Goal: Navigation & Orientation: Find specific page/section

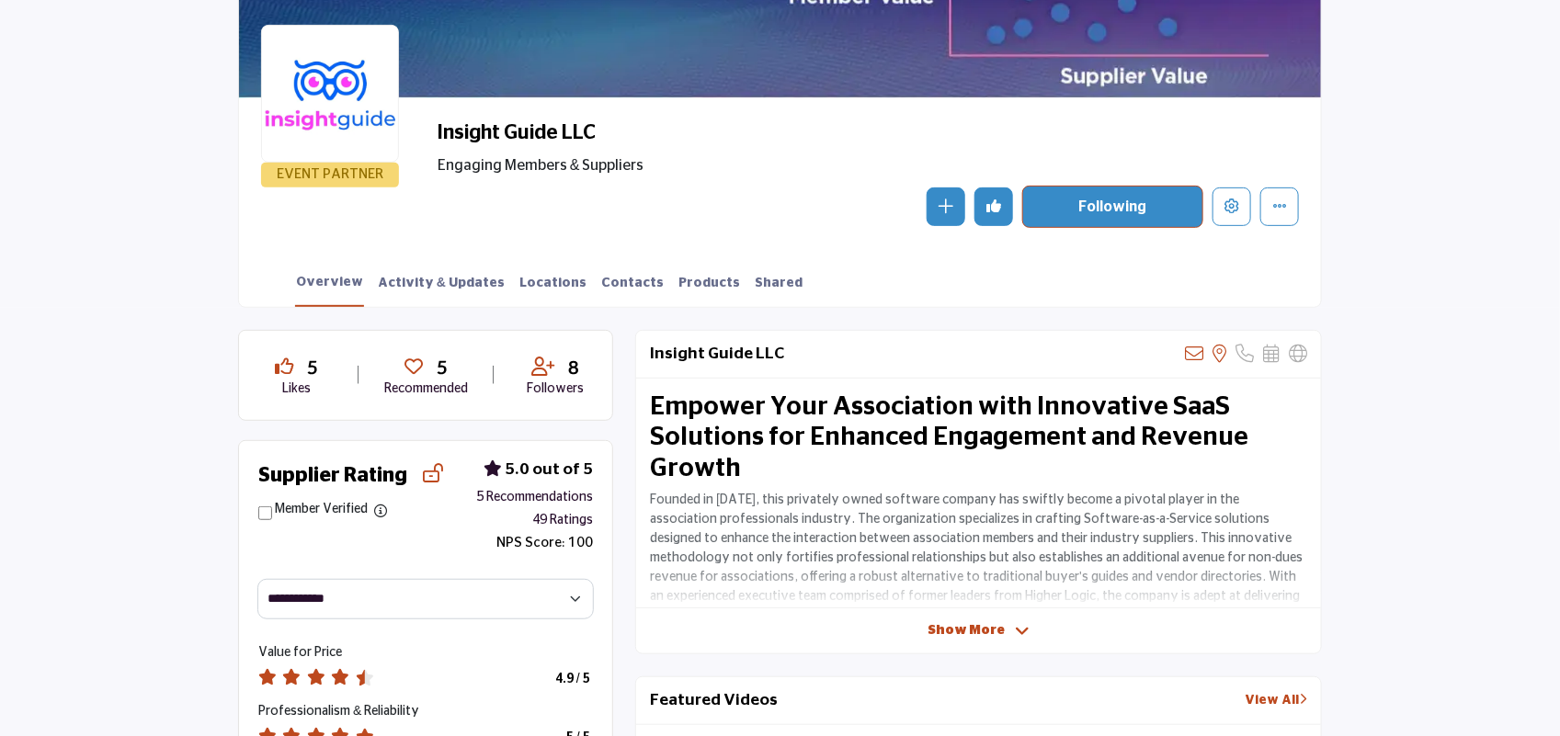
scroll to position [250, 0]
click at [677, 280] on link "Products" at bounding box center [708, 289] width 63 height 32
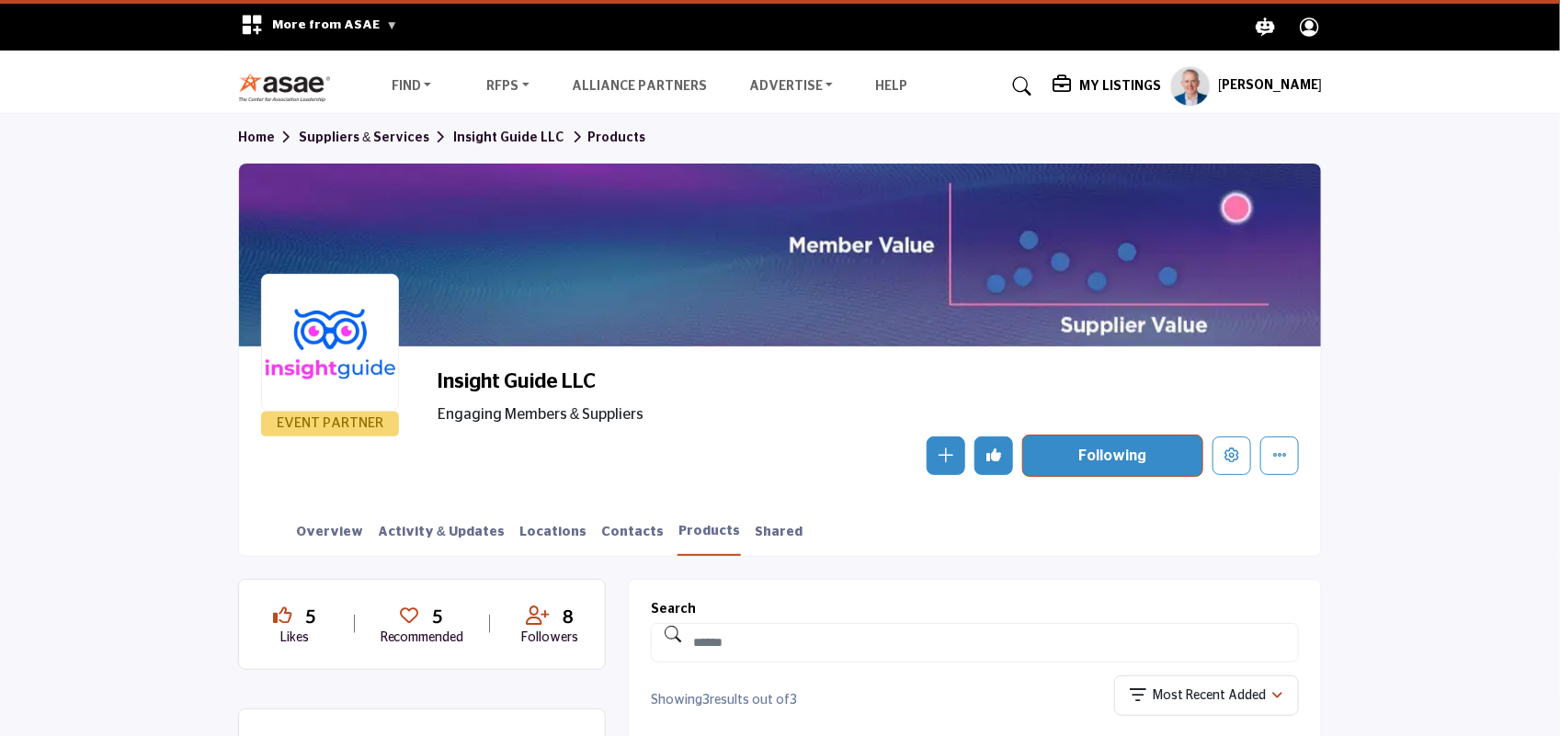
scroll to position [322, 0]
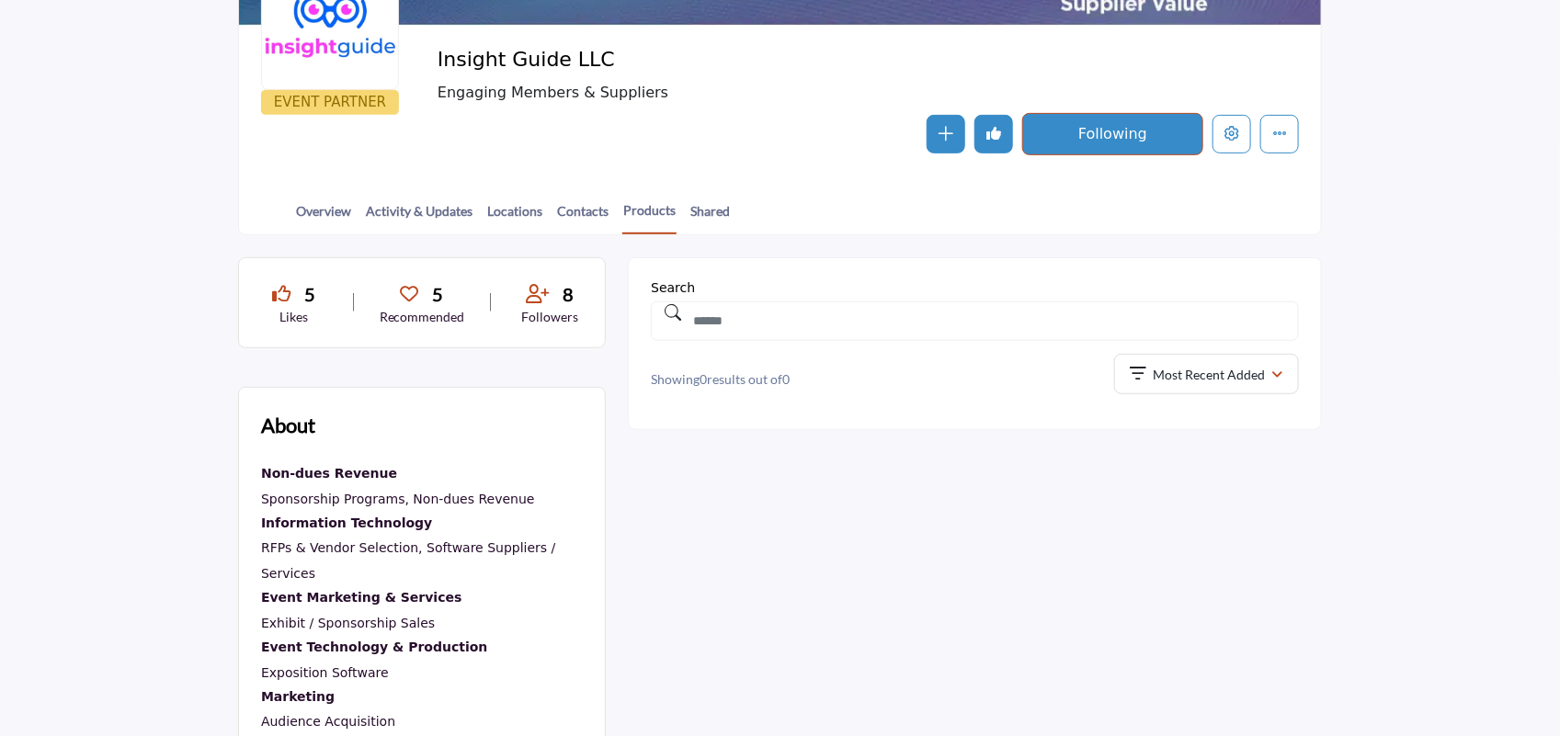
scroll to position [322, 0]
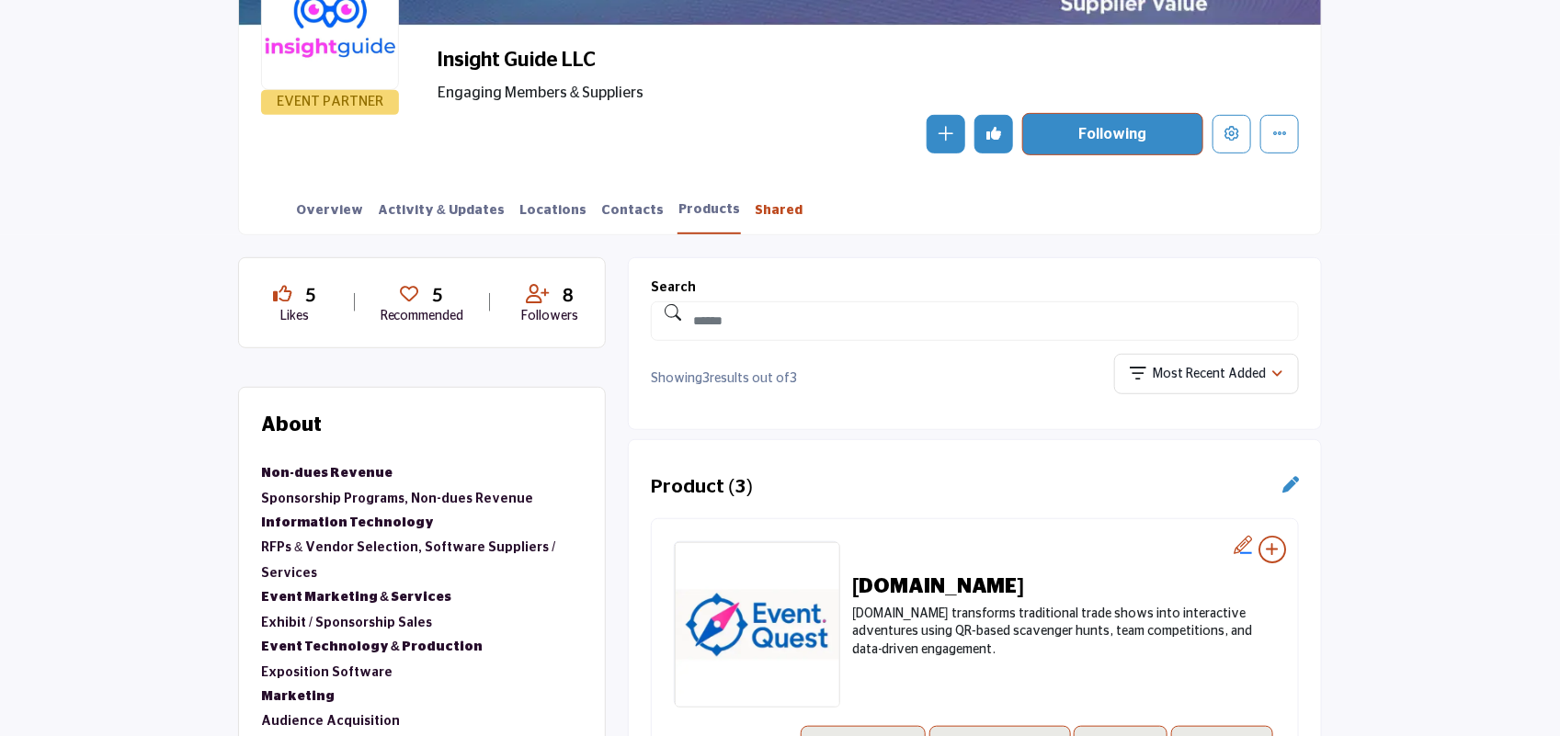
click at [754, 211] on link "Shared" at bounding box center [779, 217] width 50 height 32
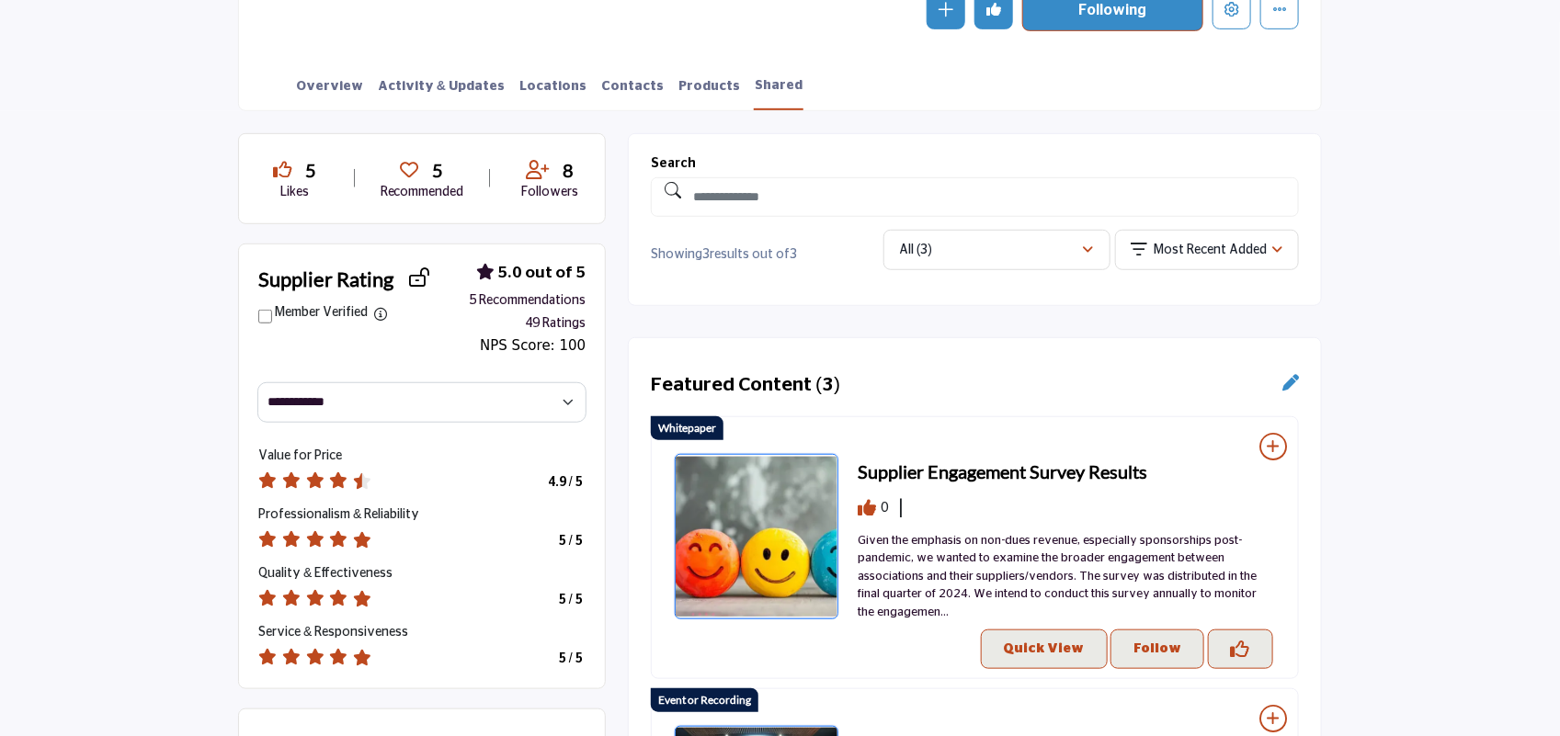
scroll to position [447, 0]
click at [677, 88] on link "Products" at bounding box center [708, 92] width 63 height 32
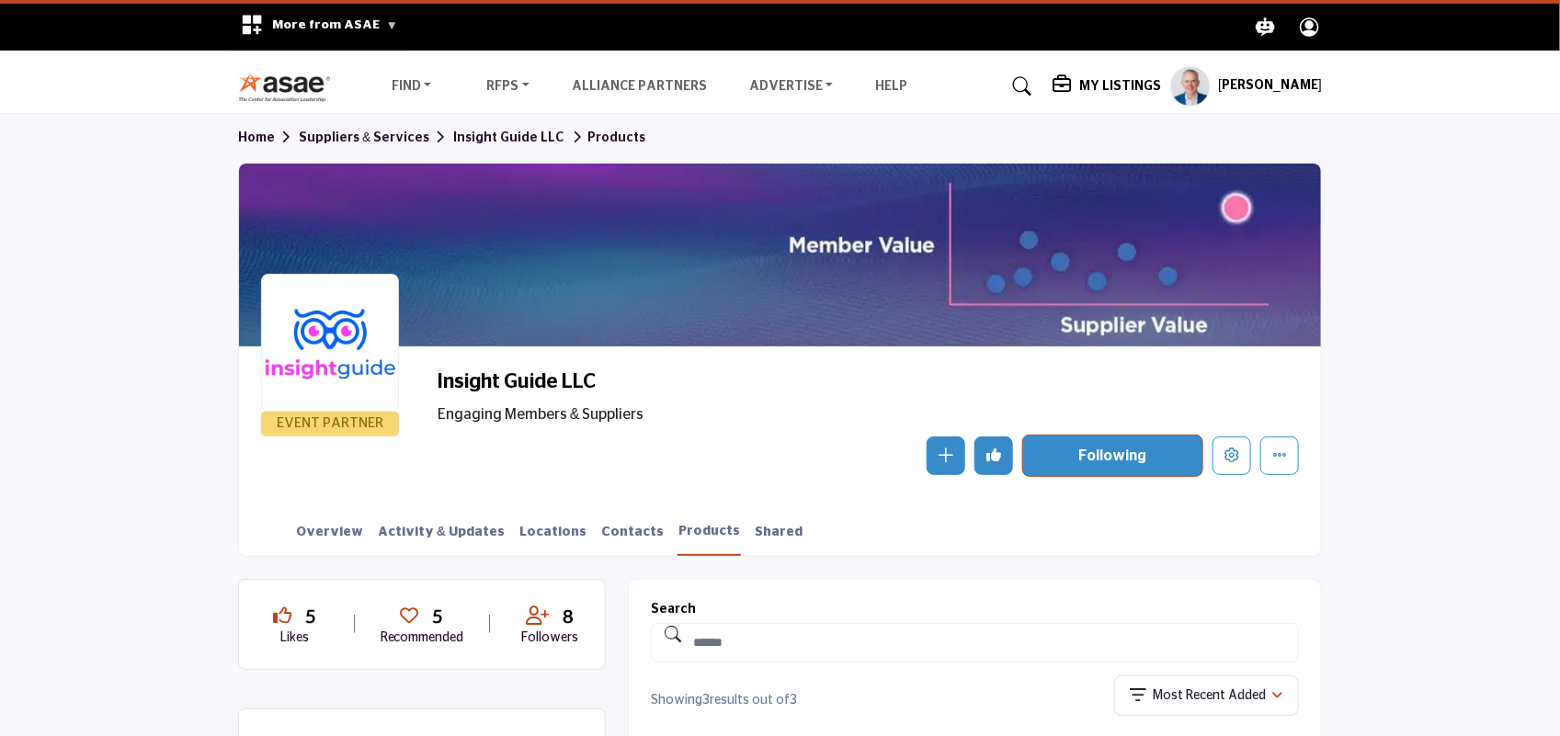
click at [1187, 94] on profile-featured-9d57d186-dcdc-4fd1-8698-ebbedcf867ac "Show hide supplier dropdown" at bounding box center [1190, 86] width 40 height 40
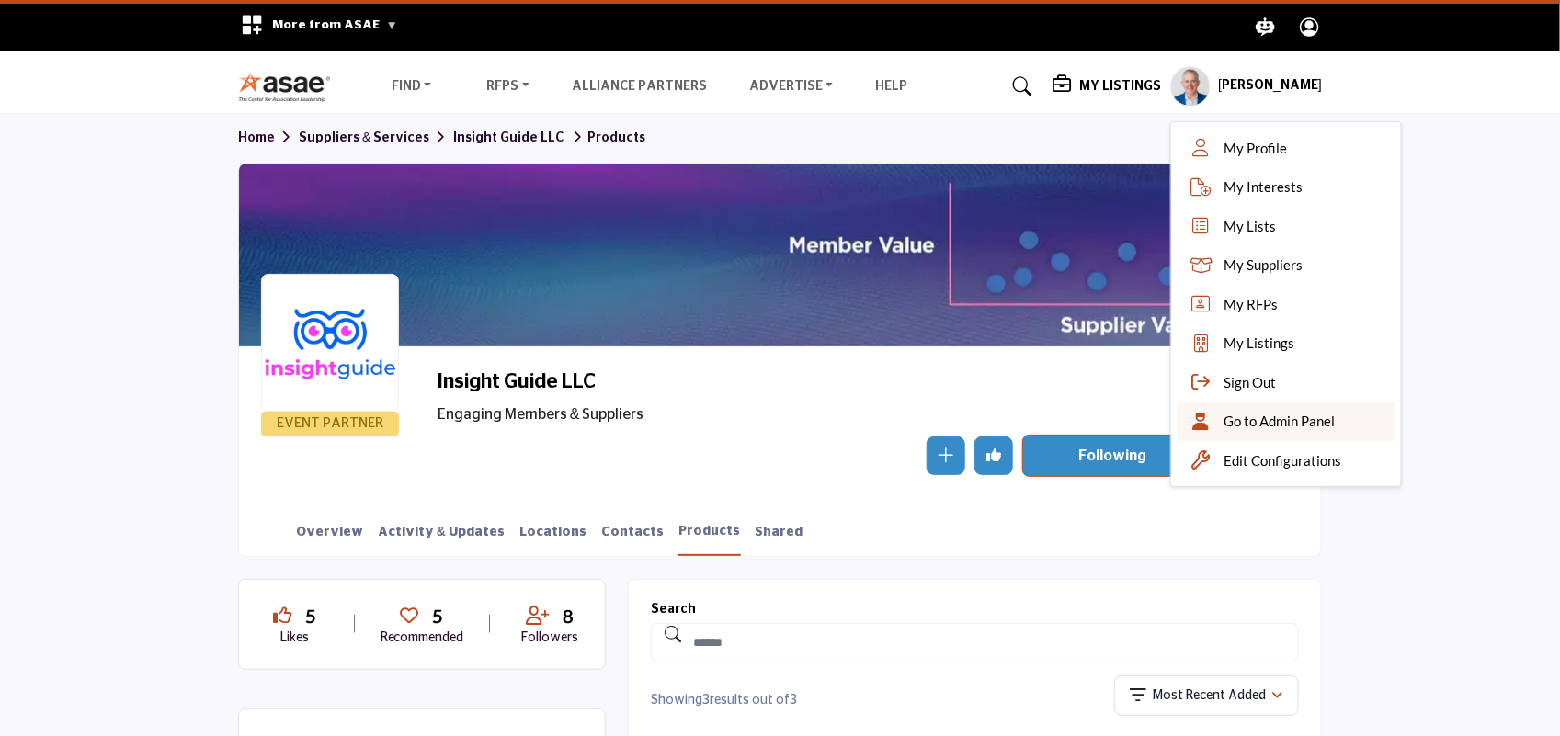
click at [1222, 425] on div "Go to Admin Panel" at bounding box center [1285, 422] width 217 height 40
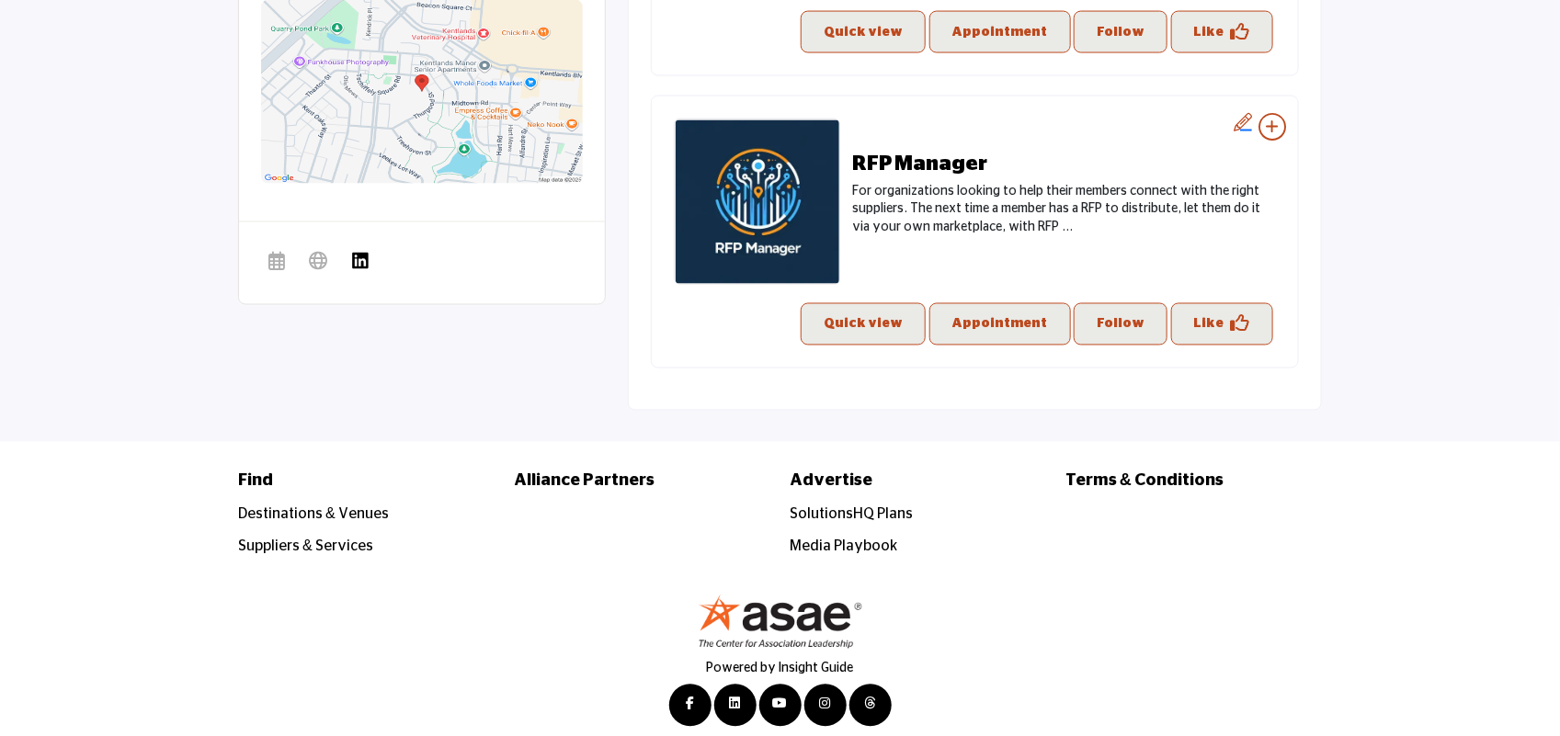
scroll to position [1347, 0]
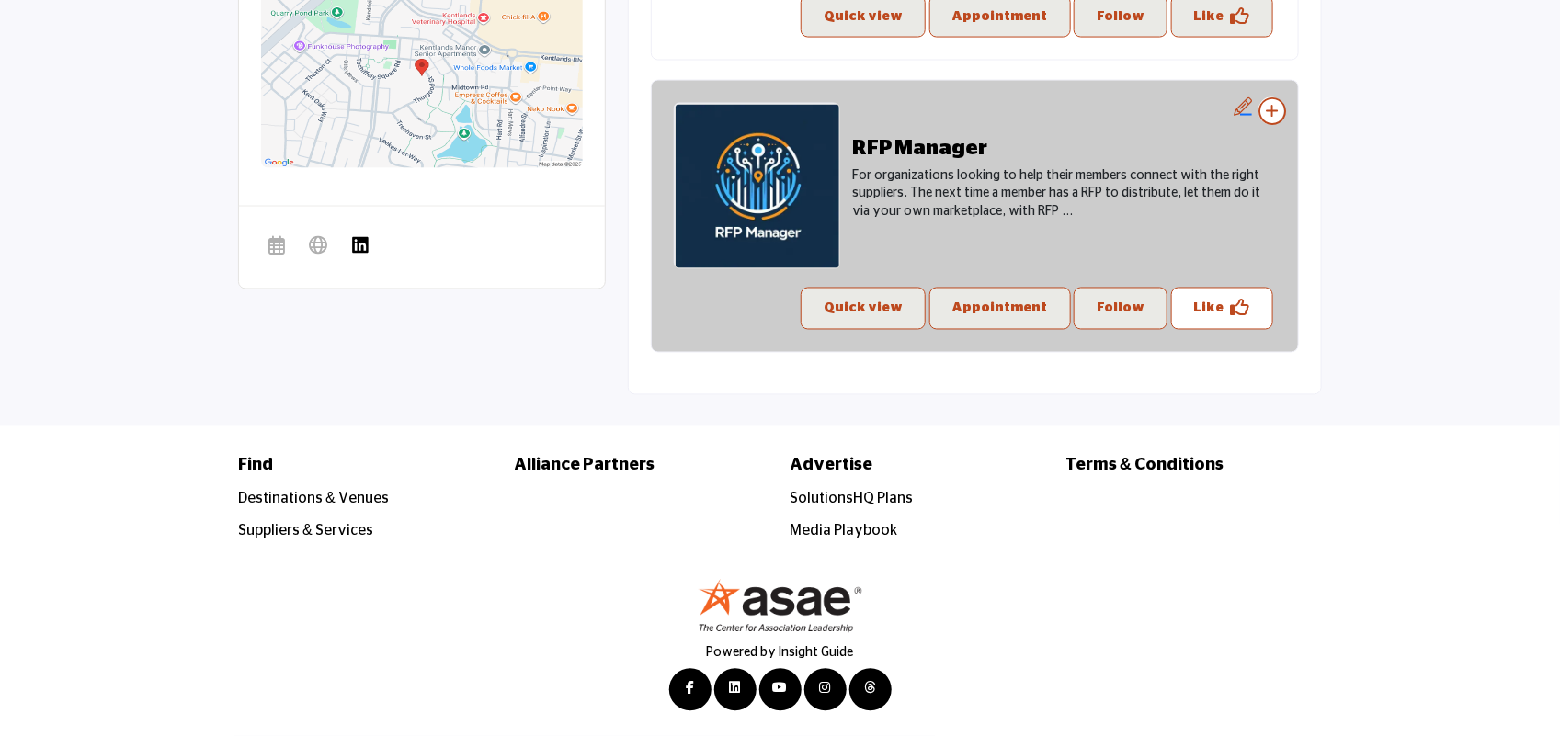
click at [1214, 310] on p "Like" at bounding box center [1209, 309] width 30 height 22
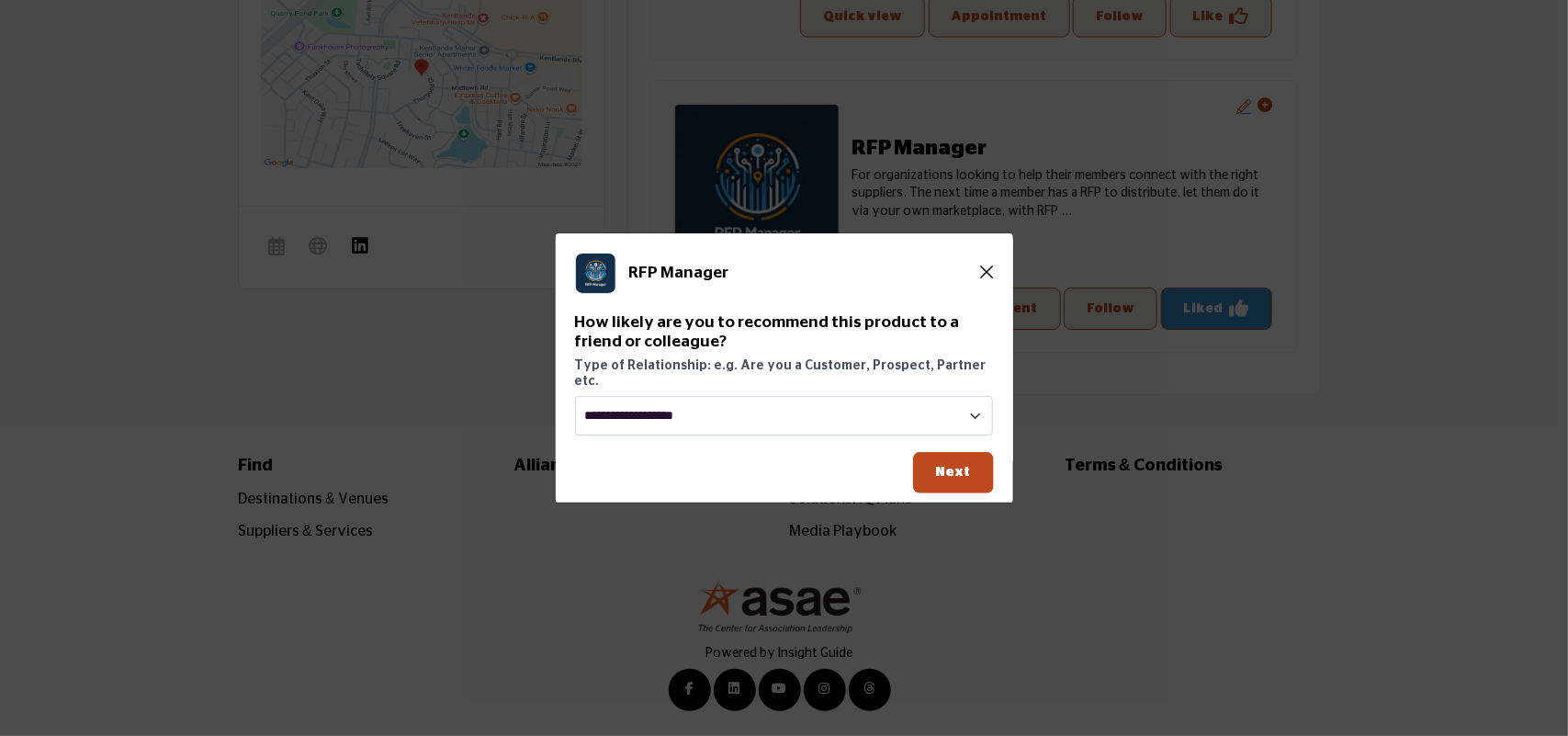
click at [981, 279] on icon "Close" at bounding box center [987, 272] width 13 height 15
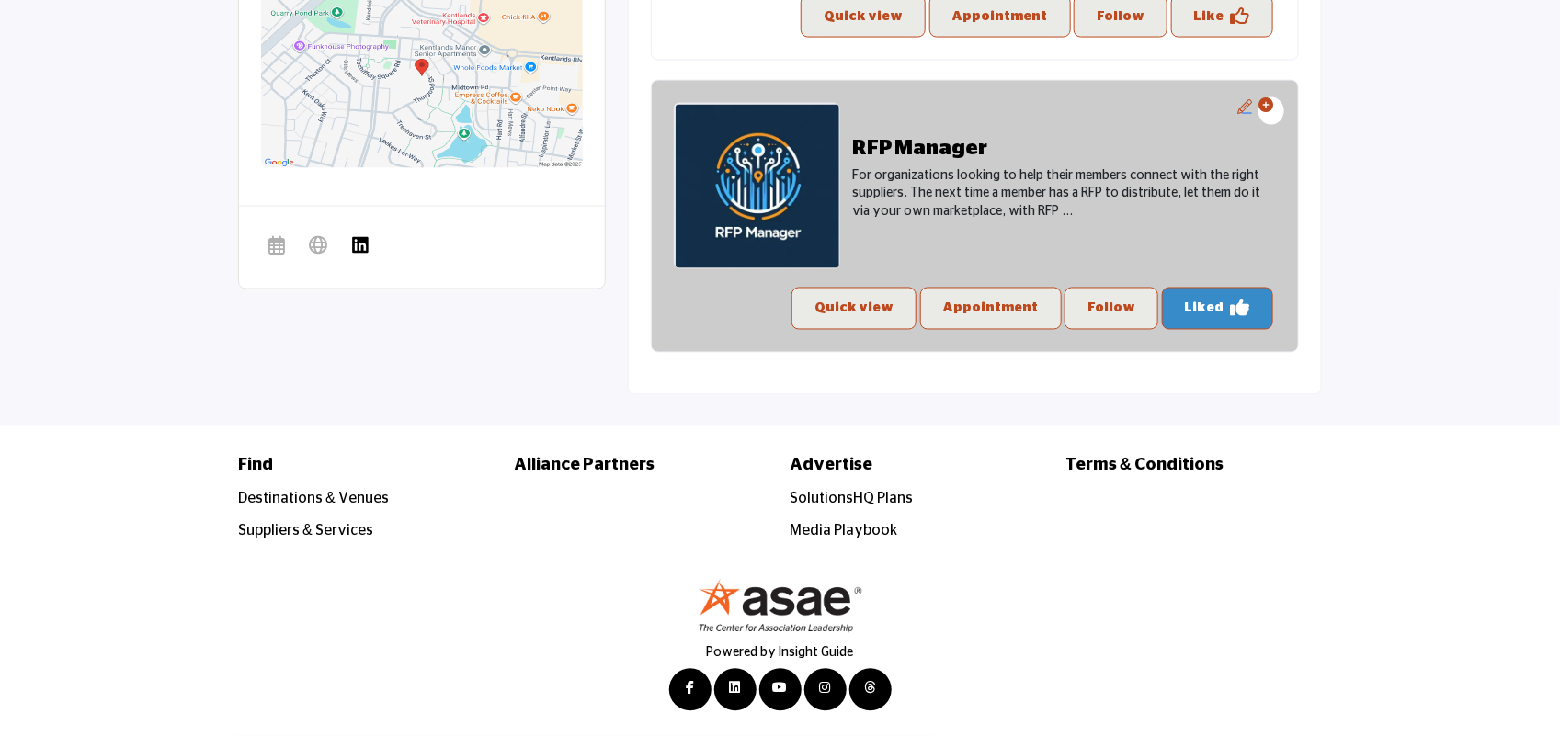
click at [1220, 310] on p "Liked" at bounding box center [1205, 309] width 40 height 22
